Goal: Use online tool/utility: Utilize a website feature to perform a specific function

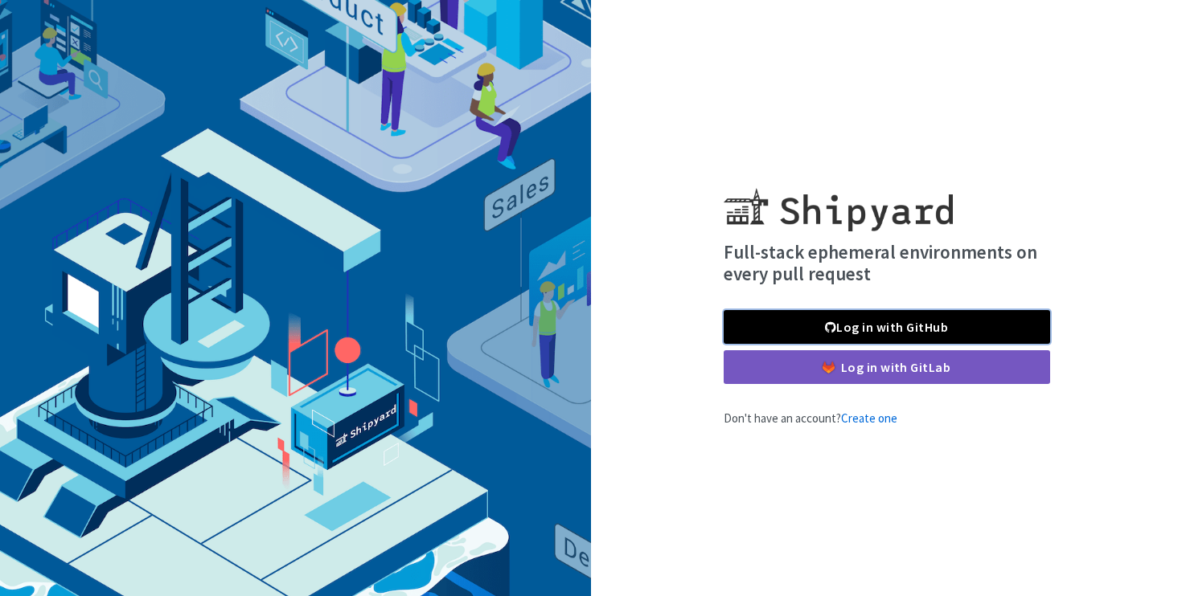
click at [894, 327] on link "Log in with GitHub" at bounding box center [887, 327] width 326 height 34
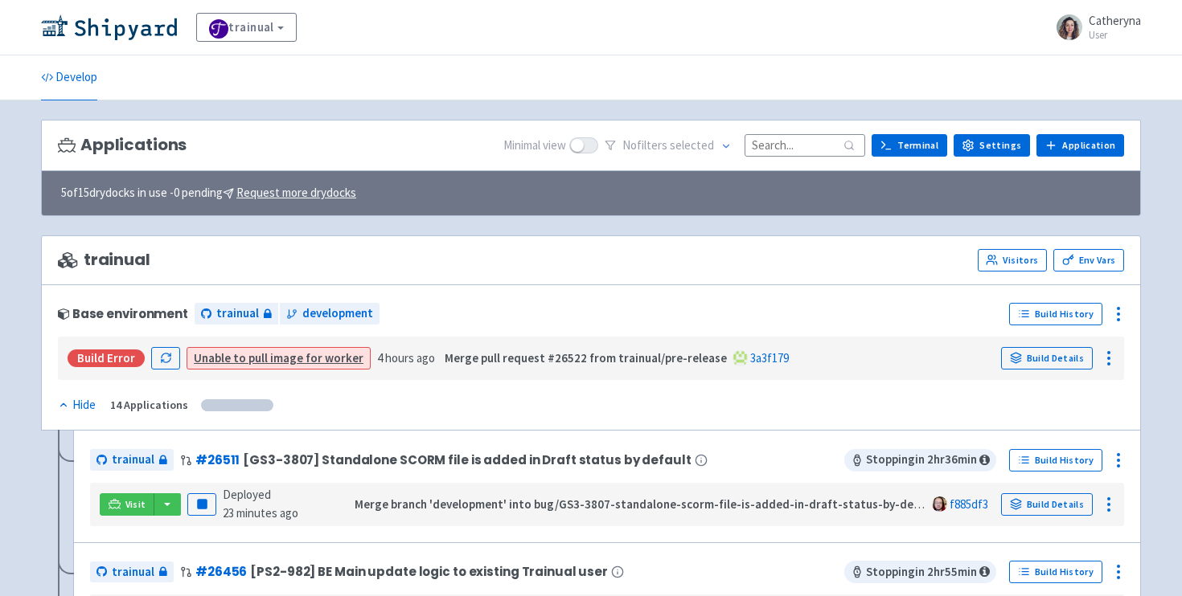
click at [777, 148] on input at bounding box center [804, 145] width 121 height 22
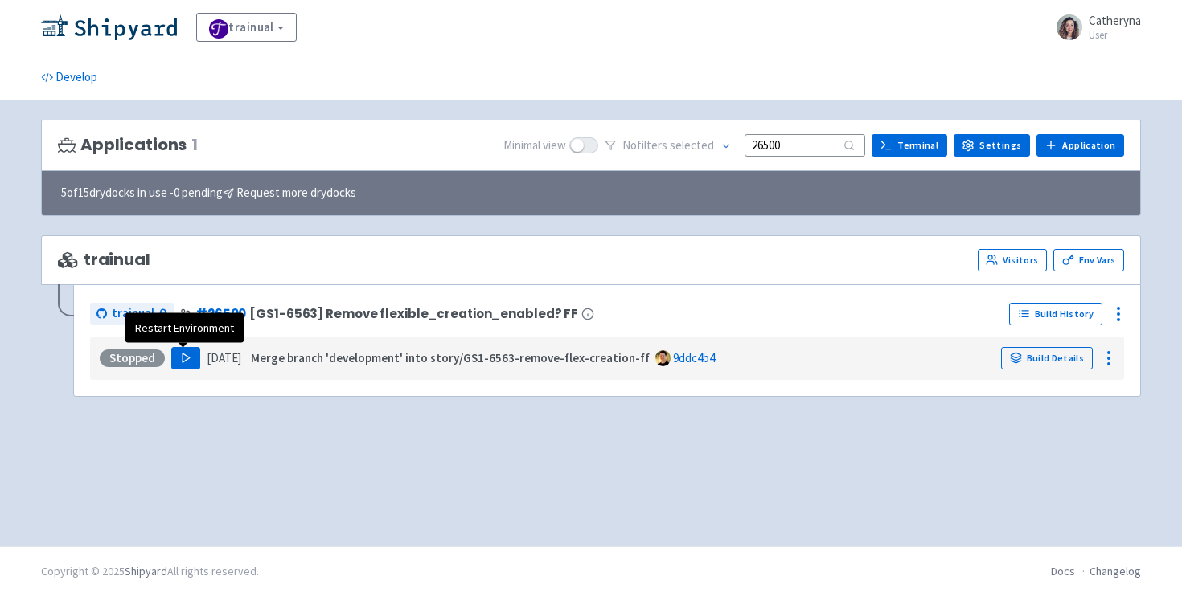
type input "26500"
click at [181, 355] on icon "button" at bounding box center [186, 358] width 12 height 12
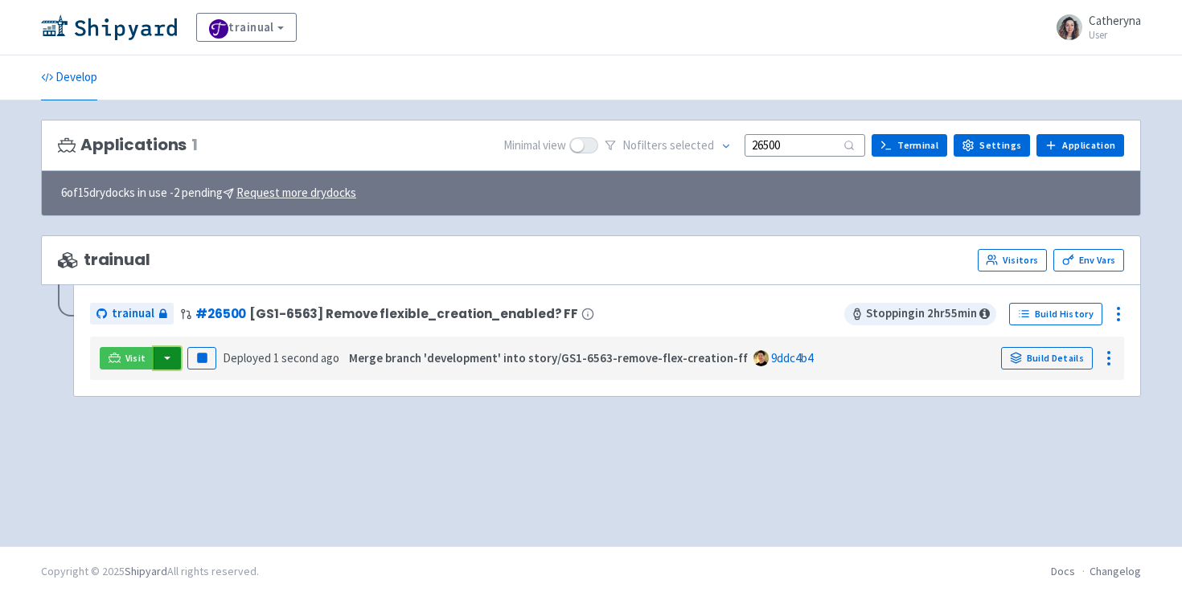
click at [166, 359] on button "button" at bounding box center [167, 358] width 27 height 23
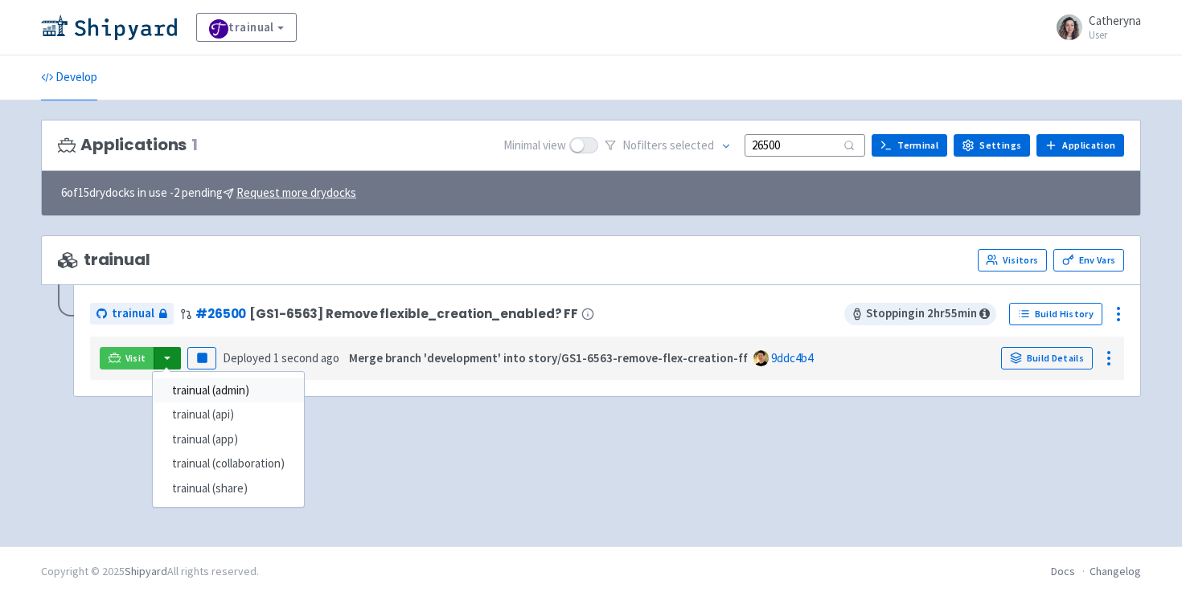
click at [236, 386] on link "trainual (admin)" at bounding box center [228, 391] width 151 height 25
